Goal: Communication & Community: Answer question/provide support

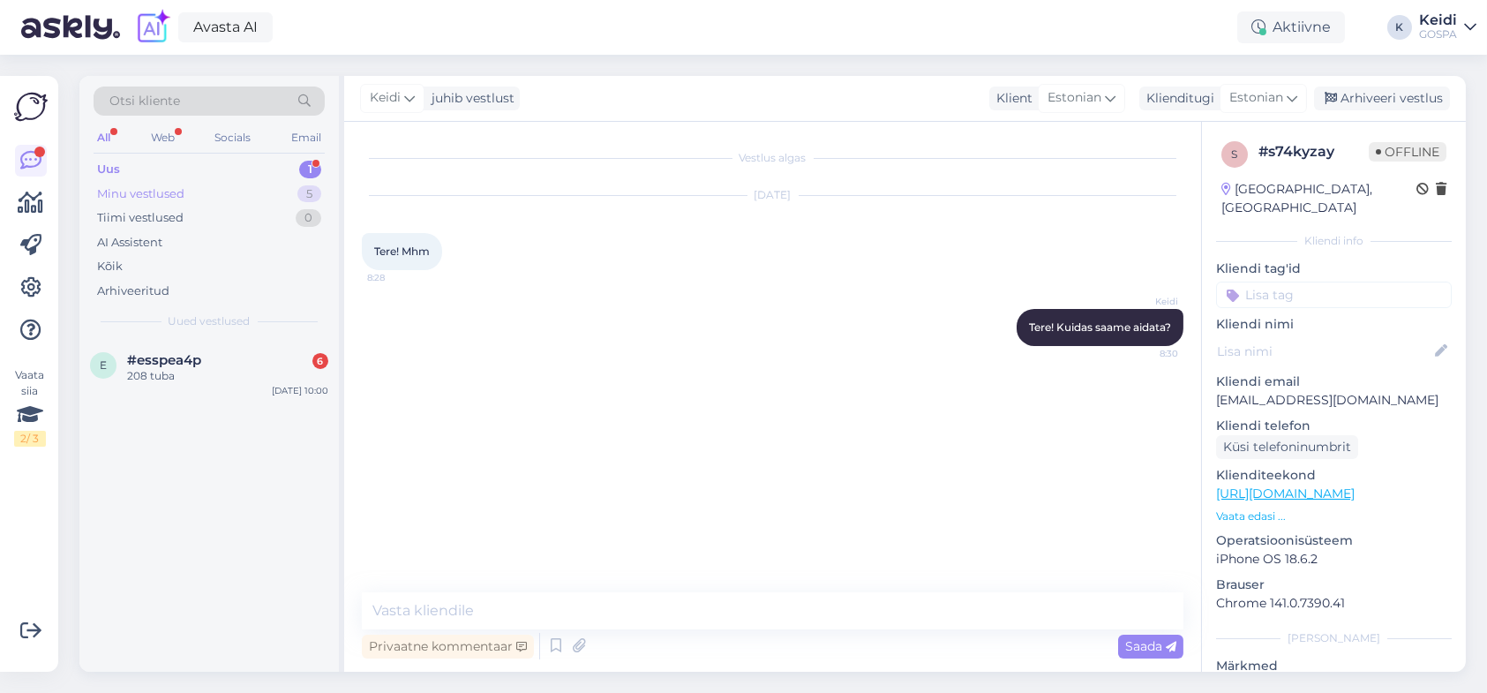
click at [167, 185] on div "Minu vestlused" at bounding box center [140, 194] width 87 height 18
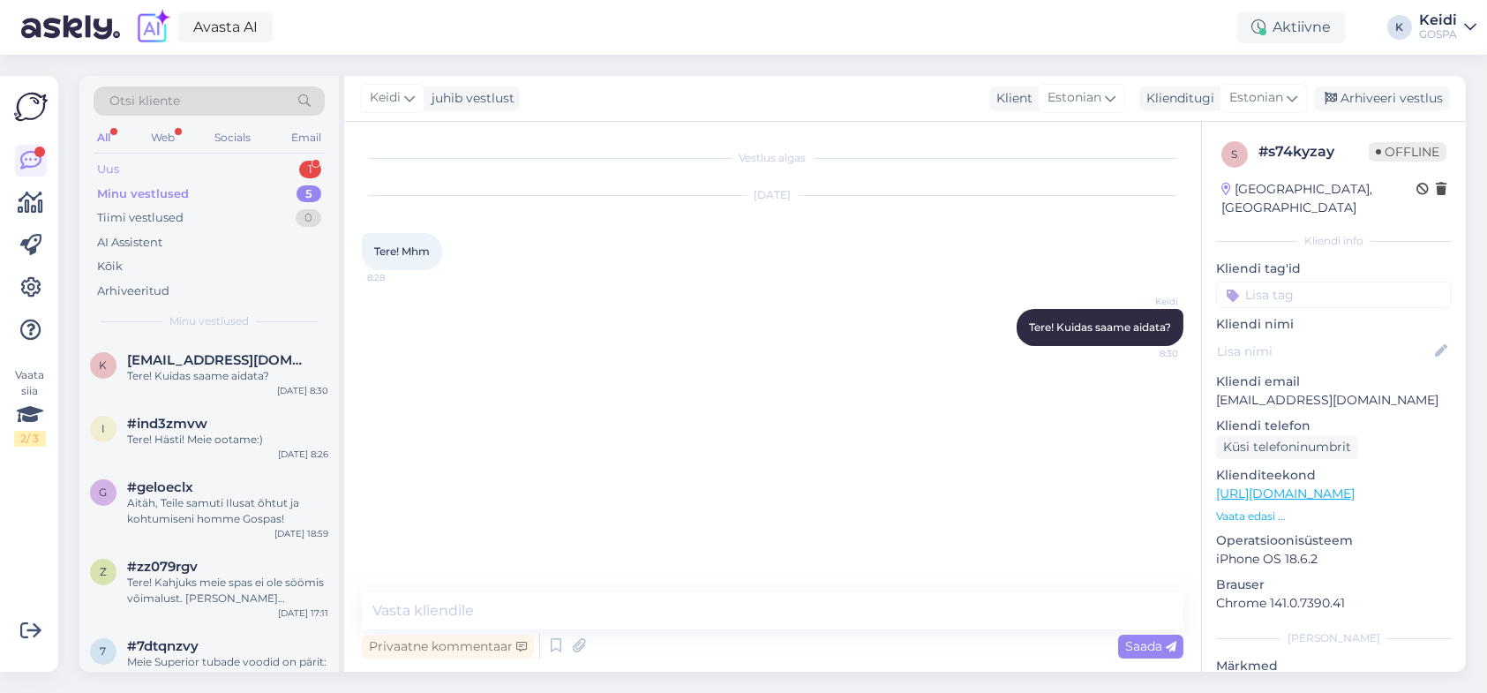
click at [172, 165] on div "Uus 1" at bounding box center [209, 169] width 231 height 25
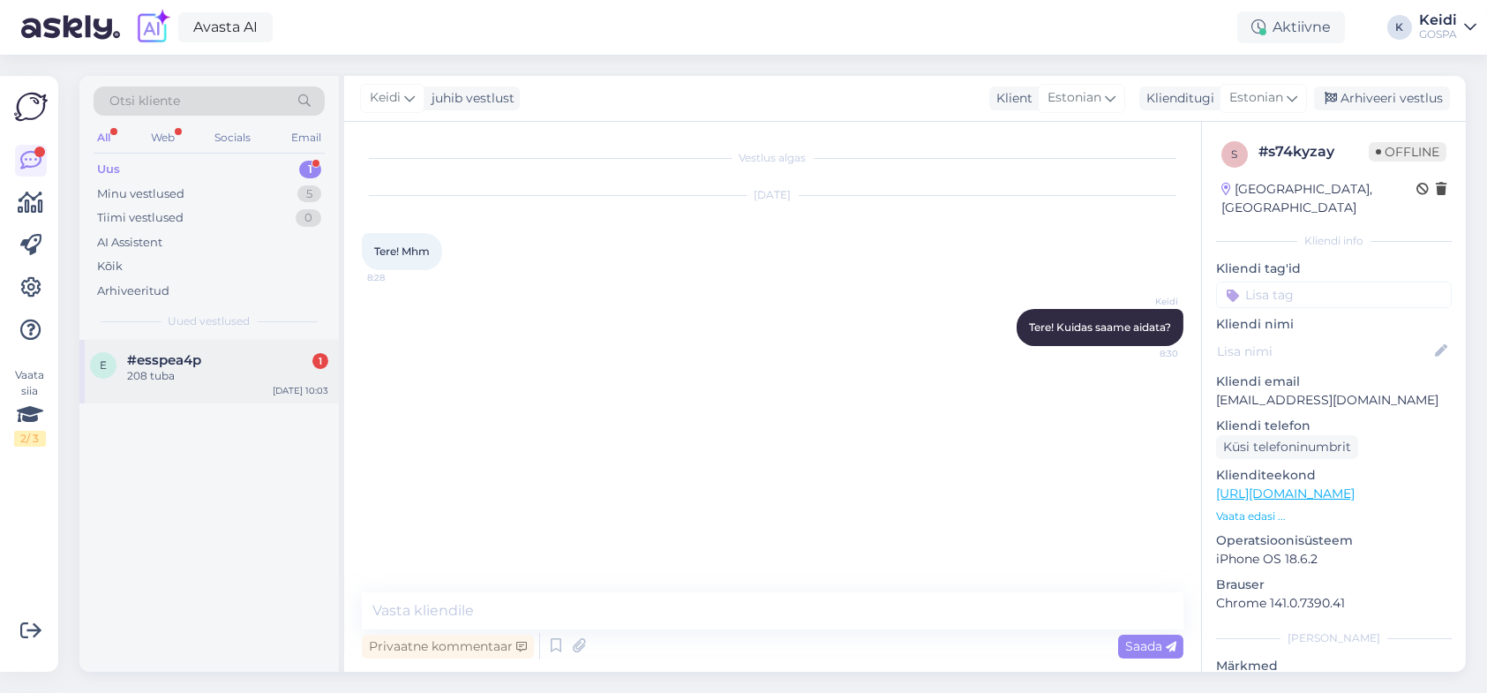
click at [151, 370] on div "208 tuba" at bounding box center [227, 376] width 201 height 16
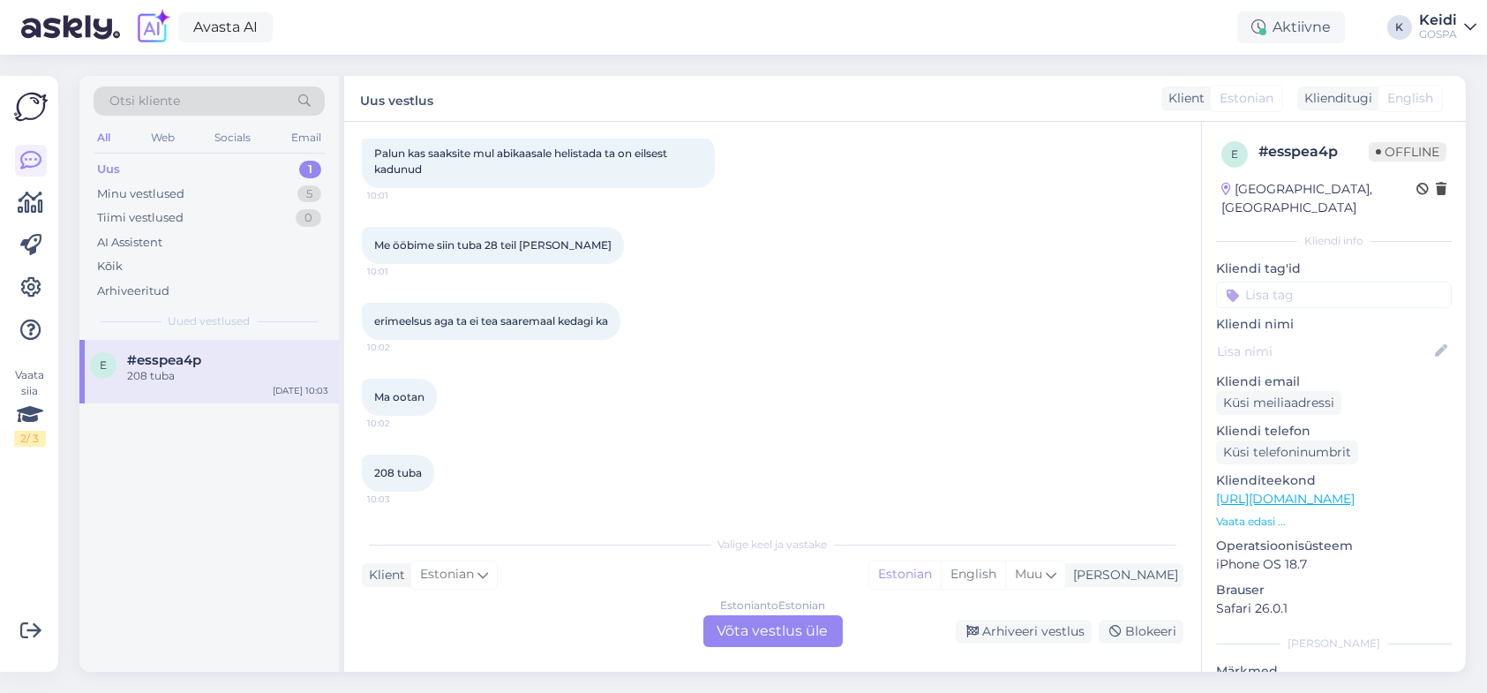
click at [782, 626] on div "Estonian to Estonian Võta vestlus üle" at bounding box center [773, 631] width 139 height 32
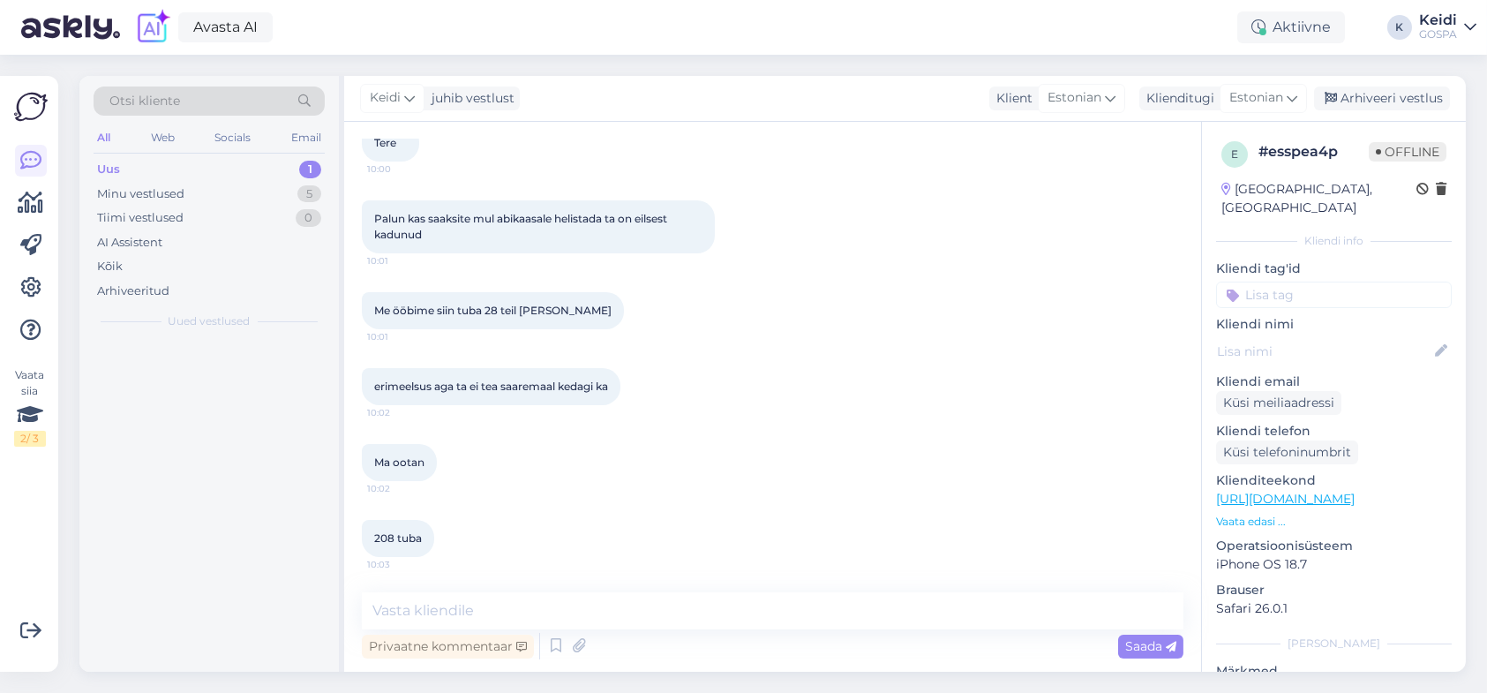
scroll to position [108, 0]
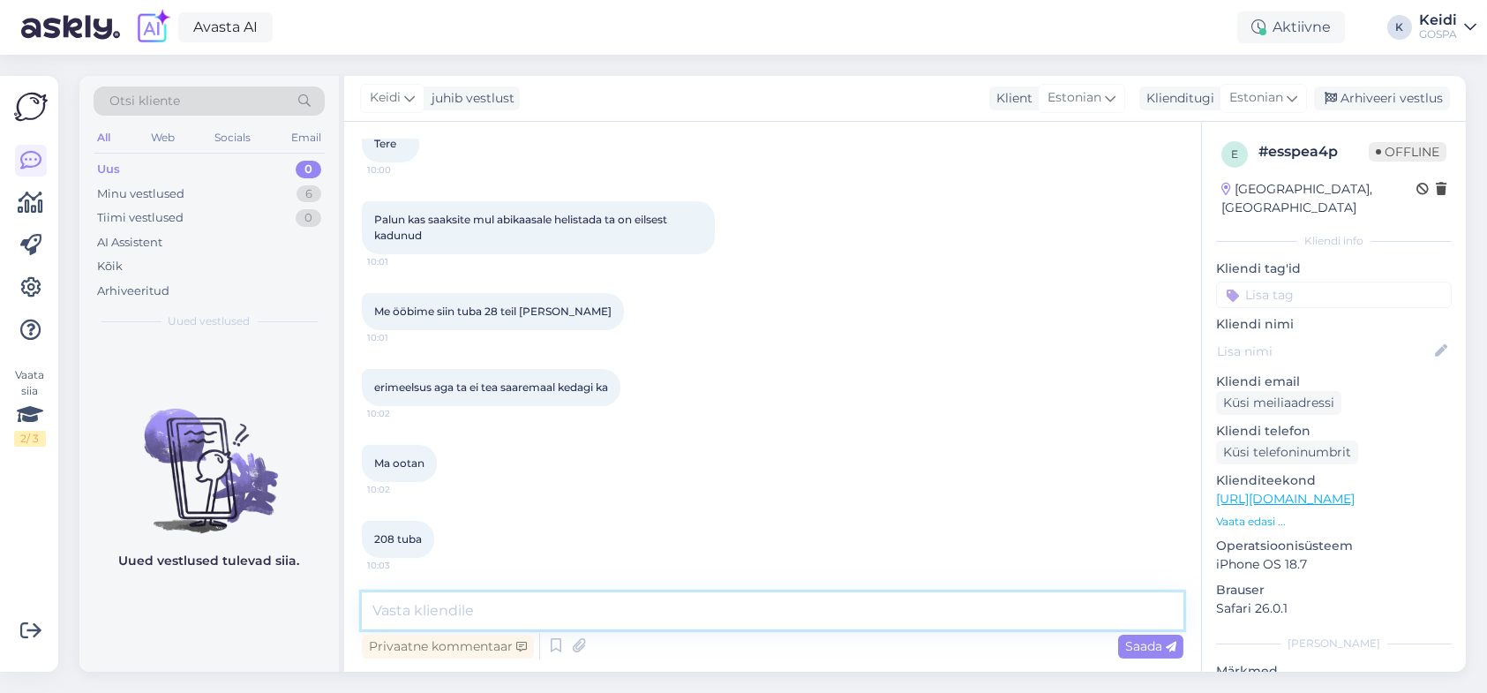
click at [478, 614] on textarea at bounding box center [773, 610] width 822 height 37
drag, startPoint x: 719, startPoint y: 620, endPoint x: 742, endPoint y: 624, distance: 23.4
click at [719, 620] on textarea "Tere! Nagu aru saame, [PERSON_NAME] suheldi juba." at bounding box center [773, 610] width 822 height 37
type textarea "Tere! Nagu aru saame, [PERSON_NAME] suheldi juba :)"
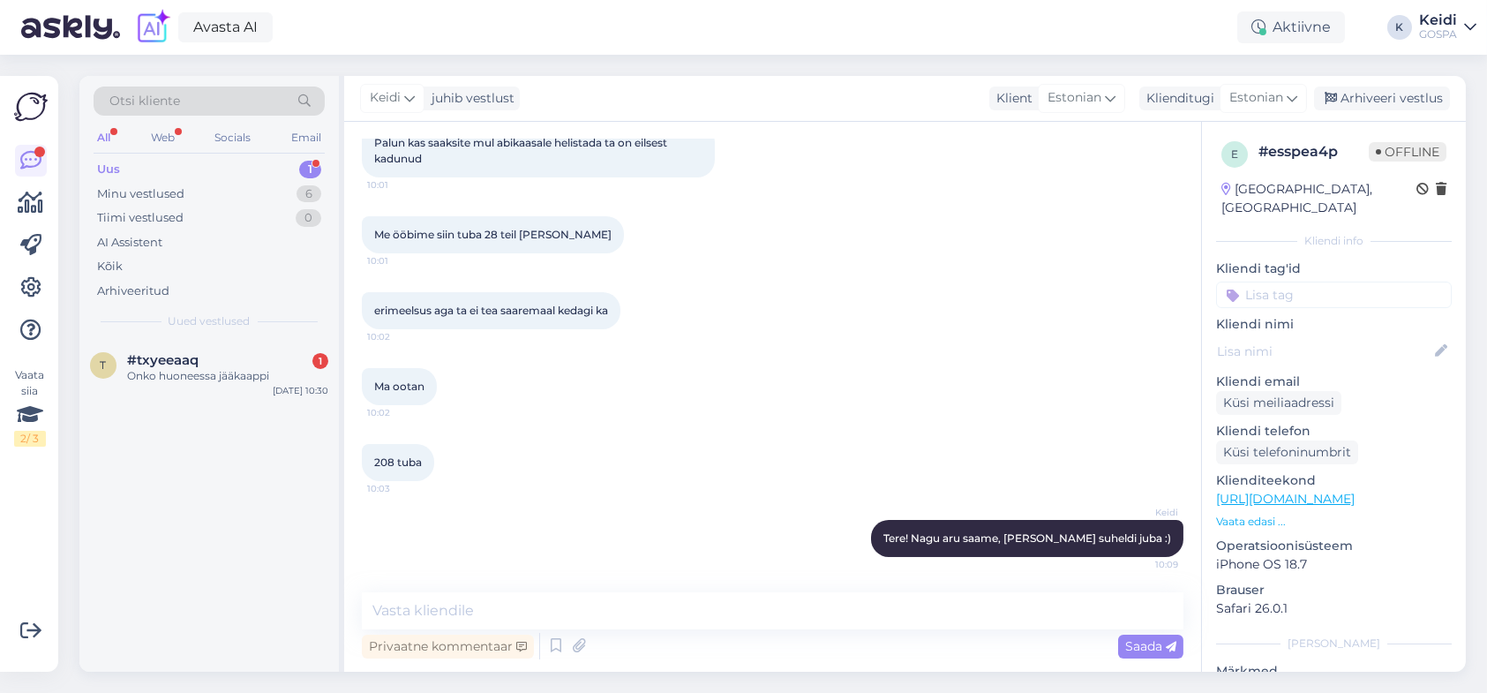
click at [134, 169] on div "Uus 1" at bounding box center [209, 169] width 231 height 25
click at [180, 375] on div "Onko huoneessa jääkaappi" at bounding box center [227, 376] width 201 height 16
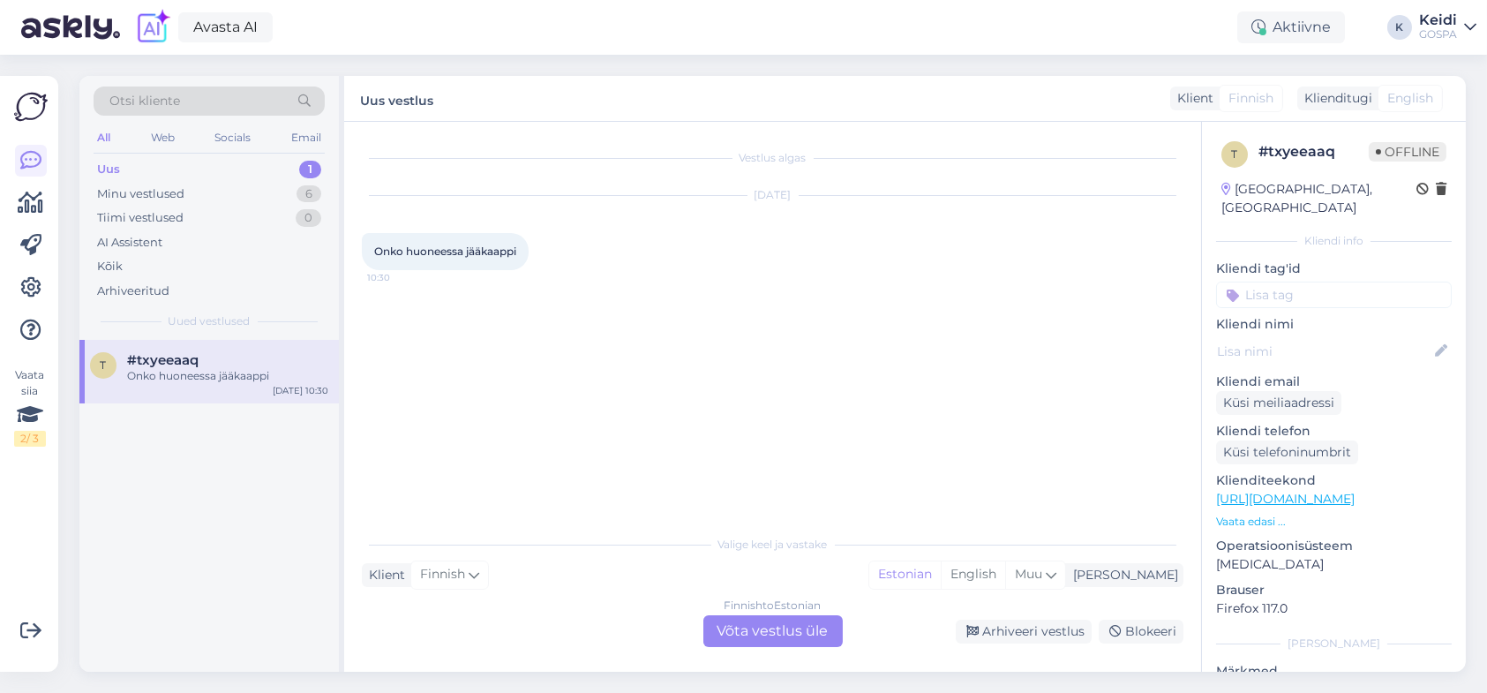
click at [763, 633] on div "Finnish to Estonian Võta vestlus üle" at bounding box center [773, 631] width 139 height 32
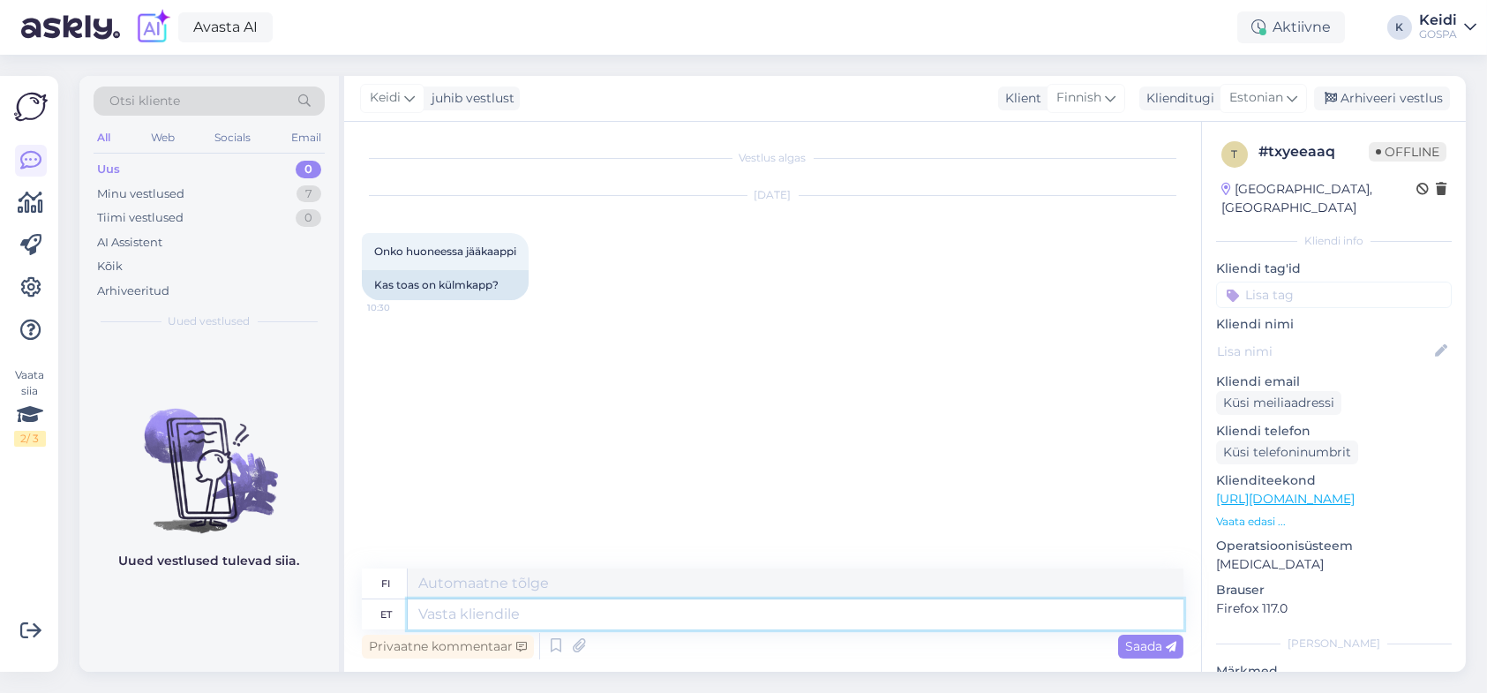
click at [449, 614] on textarea at bounding box center [796, 614] width 776 height 30
type textarea "Tere!"
type textarea "Hei!"
type textarea "Tere! On"
type textarea "Hei! Se on"
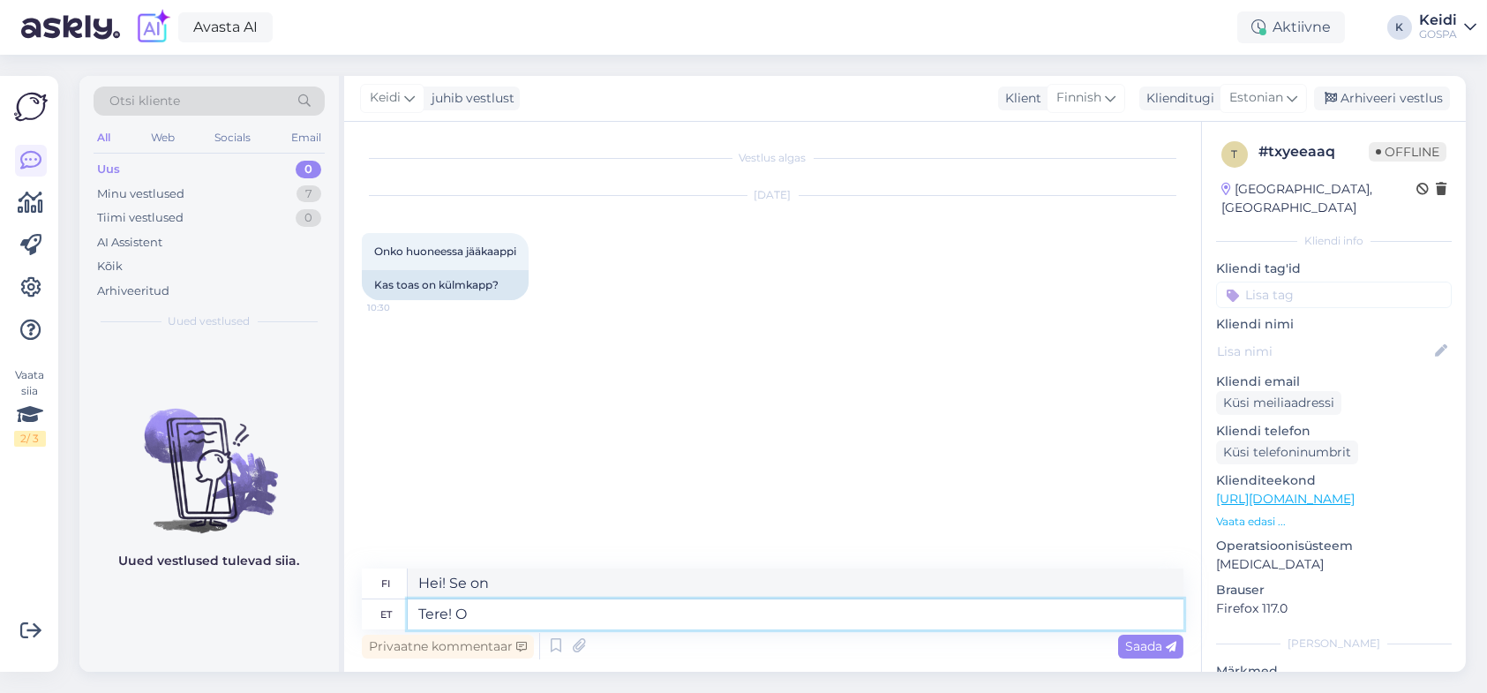
type textarea "Tere!"
type textarea "Hei!"
type textarea "Tere! Toa"
type textarea "Hei! [GEOGRAPHIC_DATA]"
type textarea "Tere! [GEOGRAPHIC_DATA]"
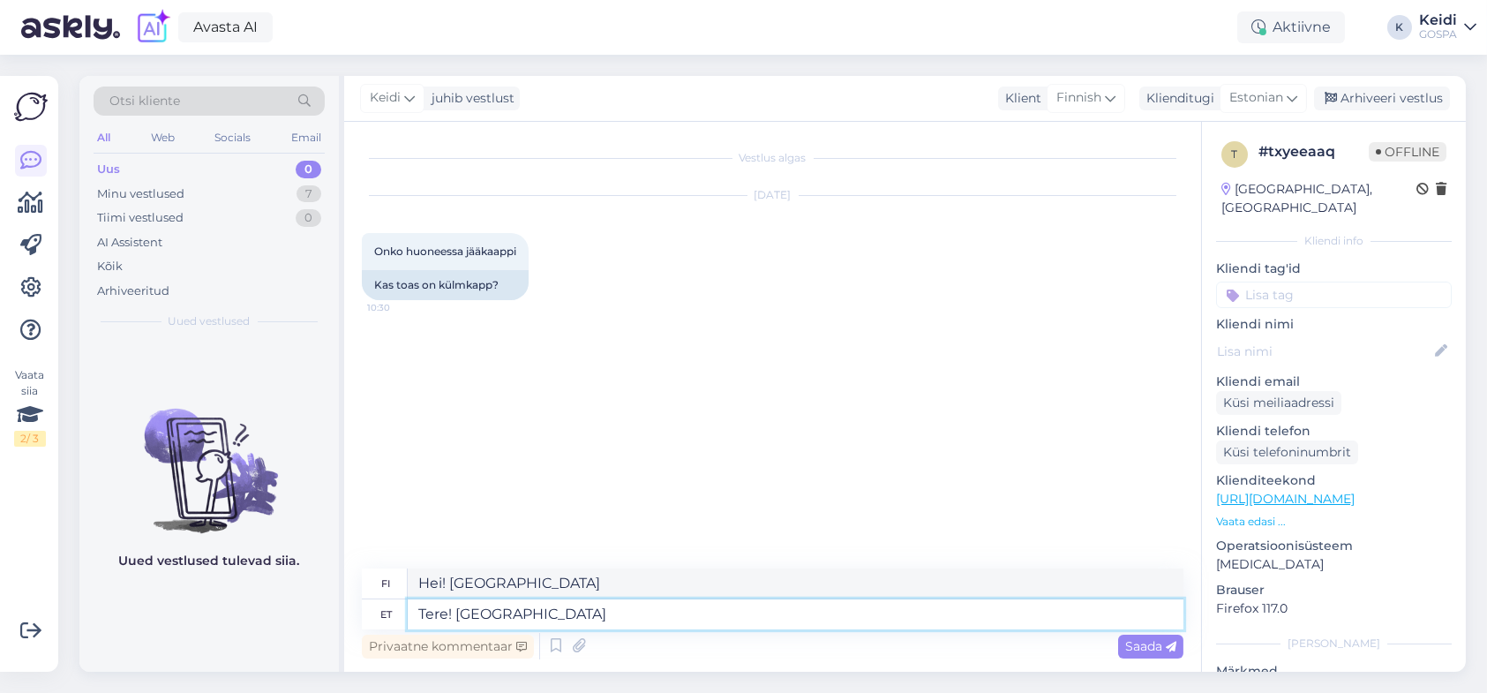
type textarea "Hei! [GEOGRAPHIC_DATA]"
type textarea "Tere! Toas o"
type textarea "Hei! Sisällä o"
type textarea "Tere! Toa"
type textarea "Hei! [GEOGRAPHIC_DATA]"
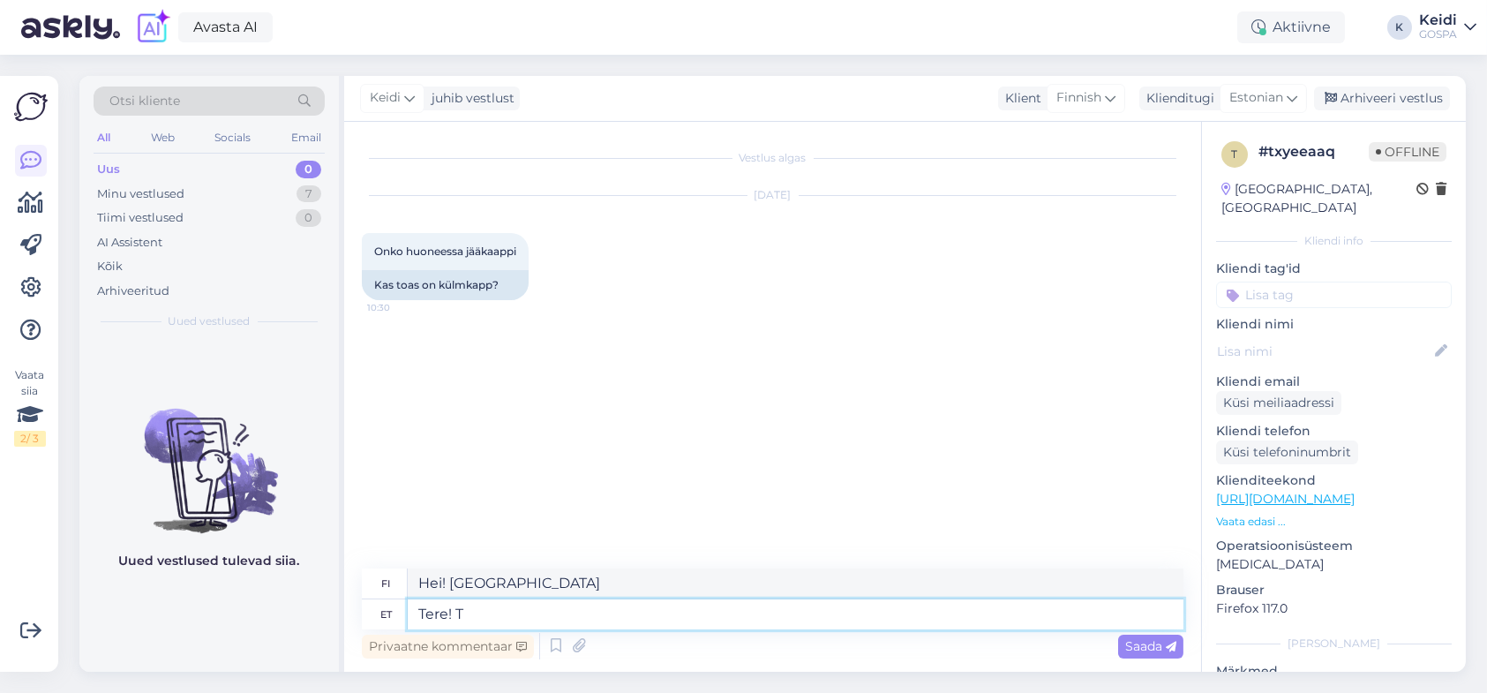
type textarea "Tere!"
type textarea "Hei!"
type textarea "Tere! Meil o"
type textarea "Hei! Me"
type textarea "Tere! Meil on"
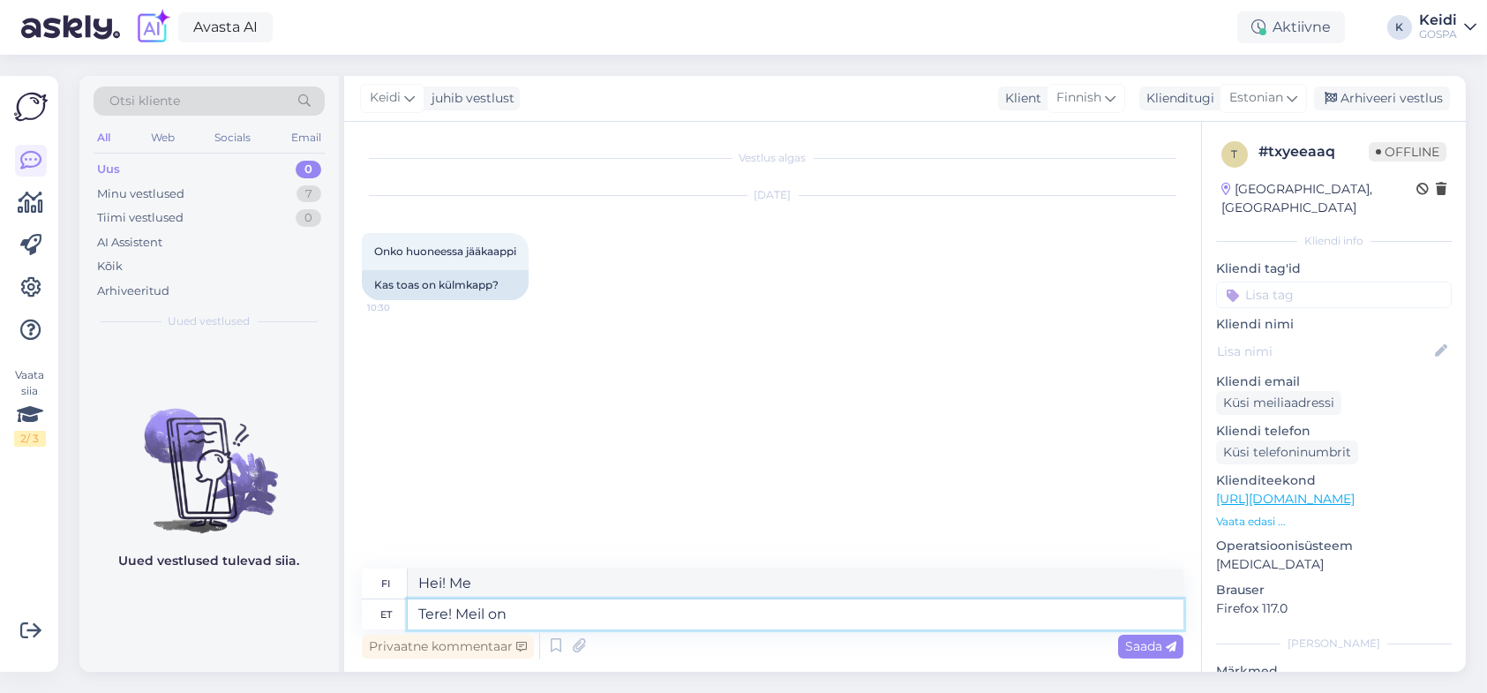
type textarea "Hei! Meillä on"
type textarea "Tere! Meil on toas m"
type textarea "Hei! Meillä on huone"
type textarea "Tere! Meil on toas minibaar"
type textarea "Hei! Meillä on minibaari huoneessa."
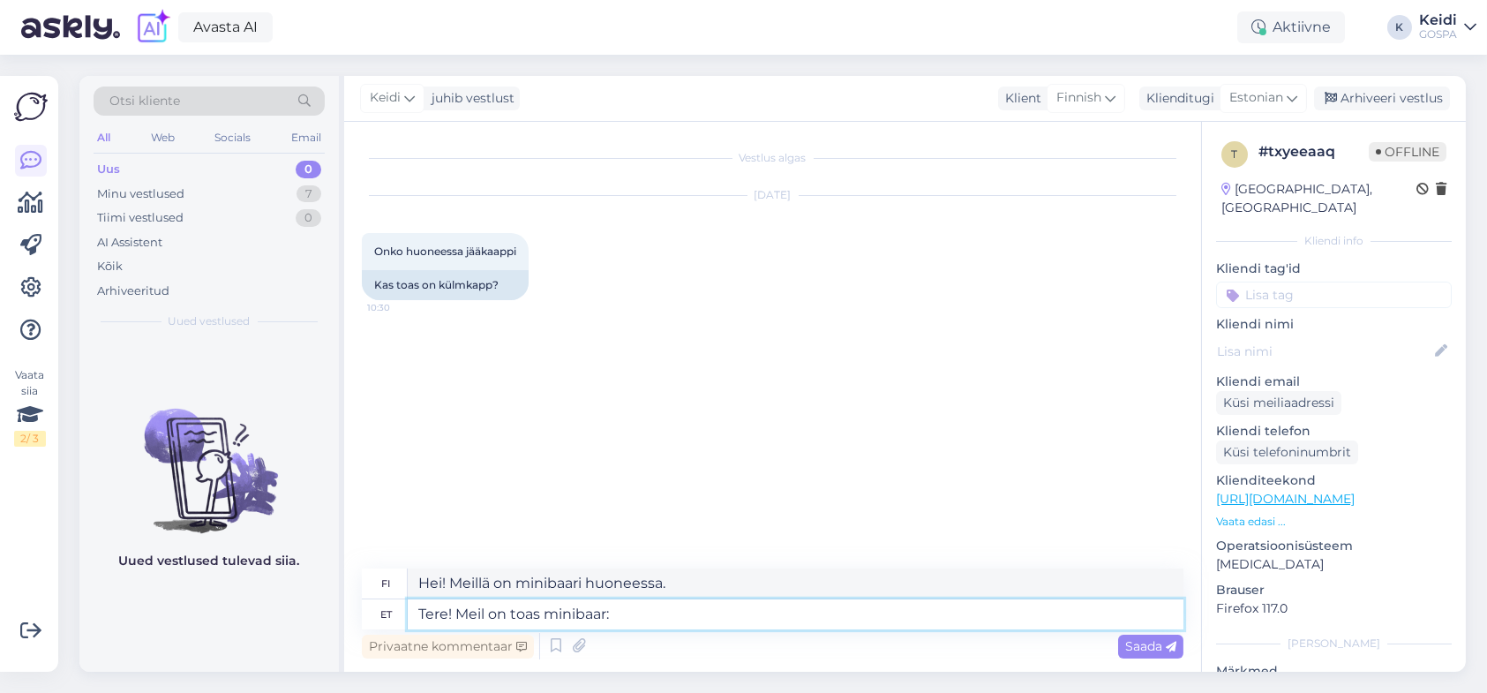
type textarea "Tere! Meil on toas minibaar:)"
type textarea "Hei! Meillä on minibaari huoneessa :)"
type textarea "Tere! Meil on toas minibaar:)"
click at [1141, 650] on span "Saada" at bounding box center [1151, 646] width 51 height 16
